Goal: Check status

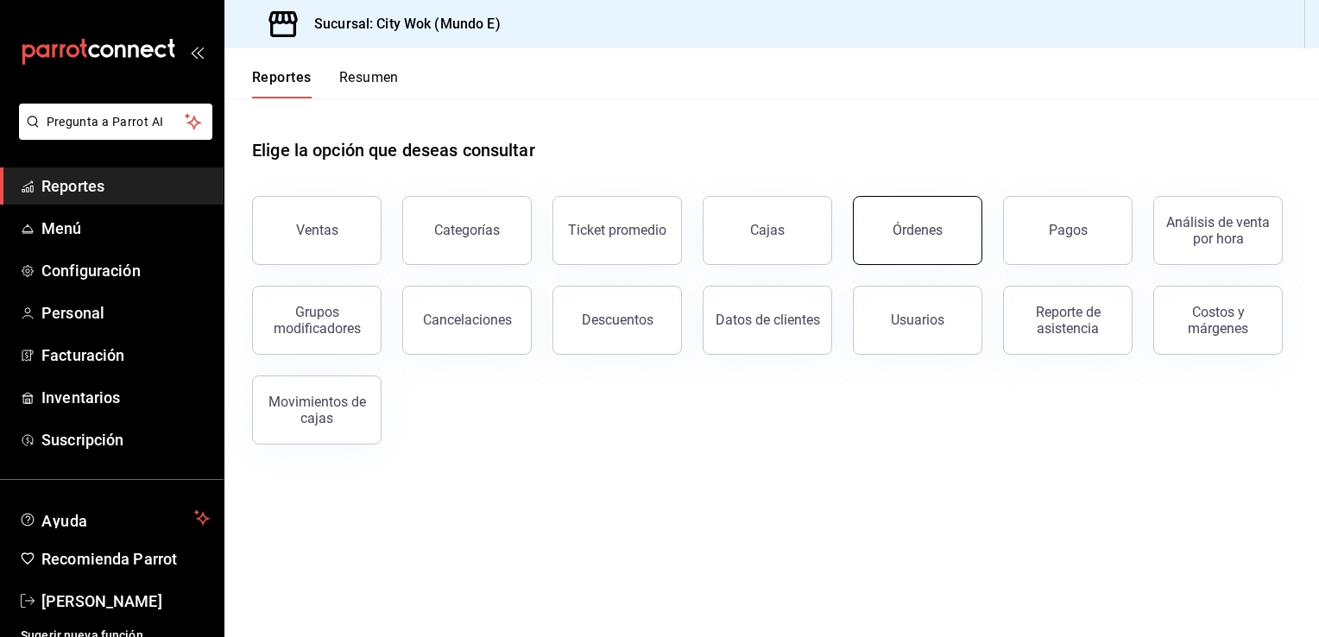
click at [908, 226] on div "Órdenes" at bounding box center [918, 230] width 50 height 16
